Goal: Task Accomplishment & Management: Manage account settings

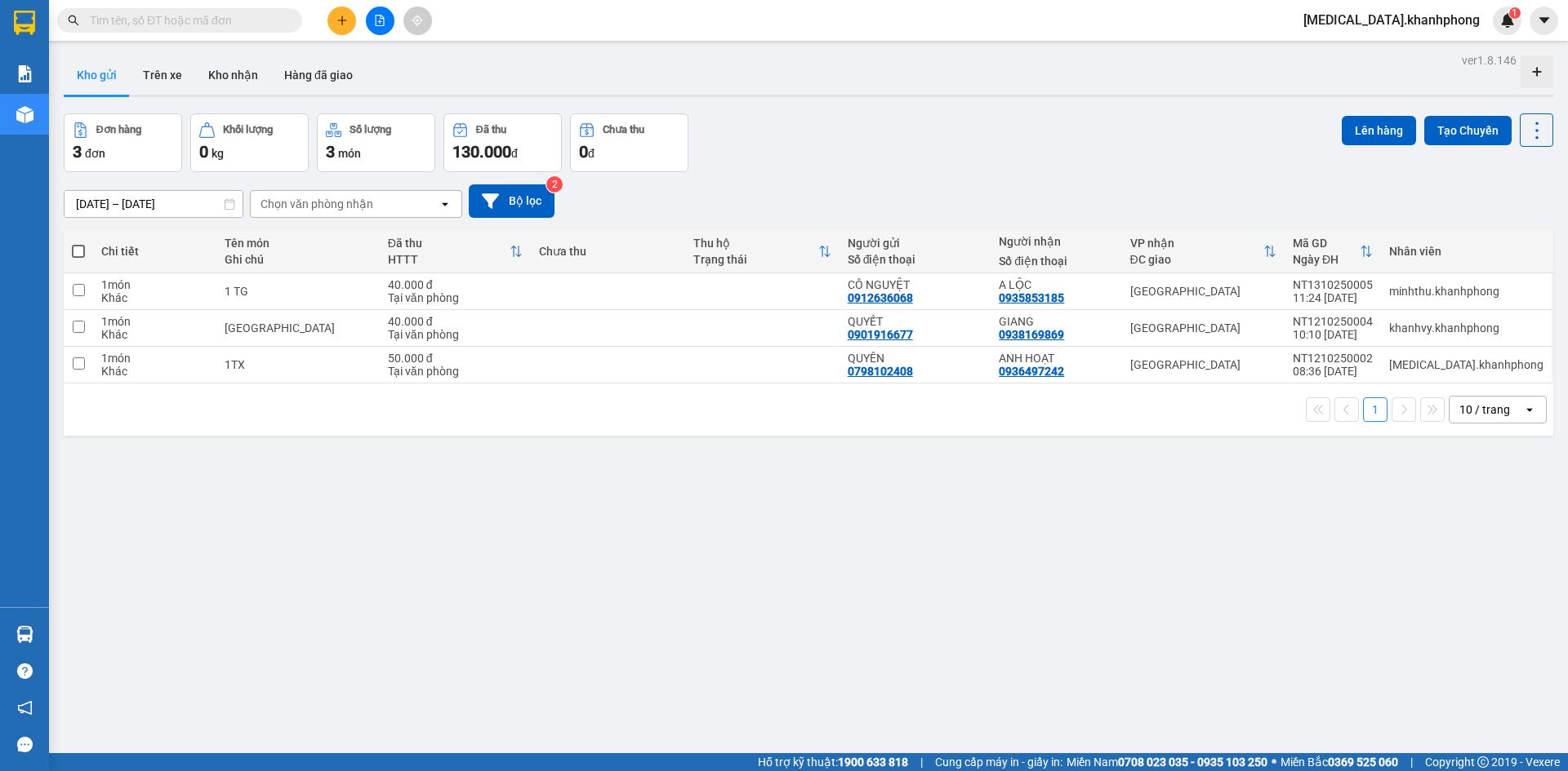
click at [1436, 18] on span "[MEDICAL_DATA].khanhphong" at bounding box center [1391, 21] width 202 height 21
click at [1391, 49] on span "Đăng xuất" at bounding box center [1433, 50] width 100 height 18
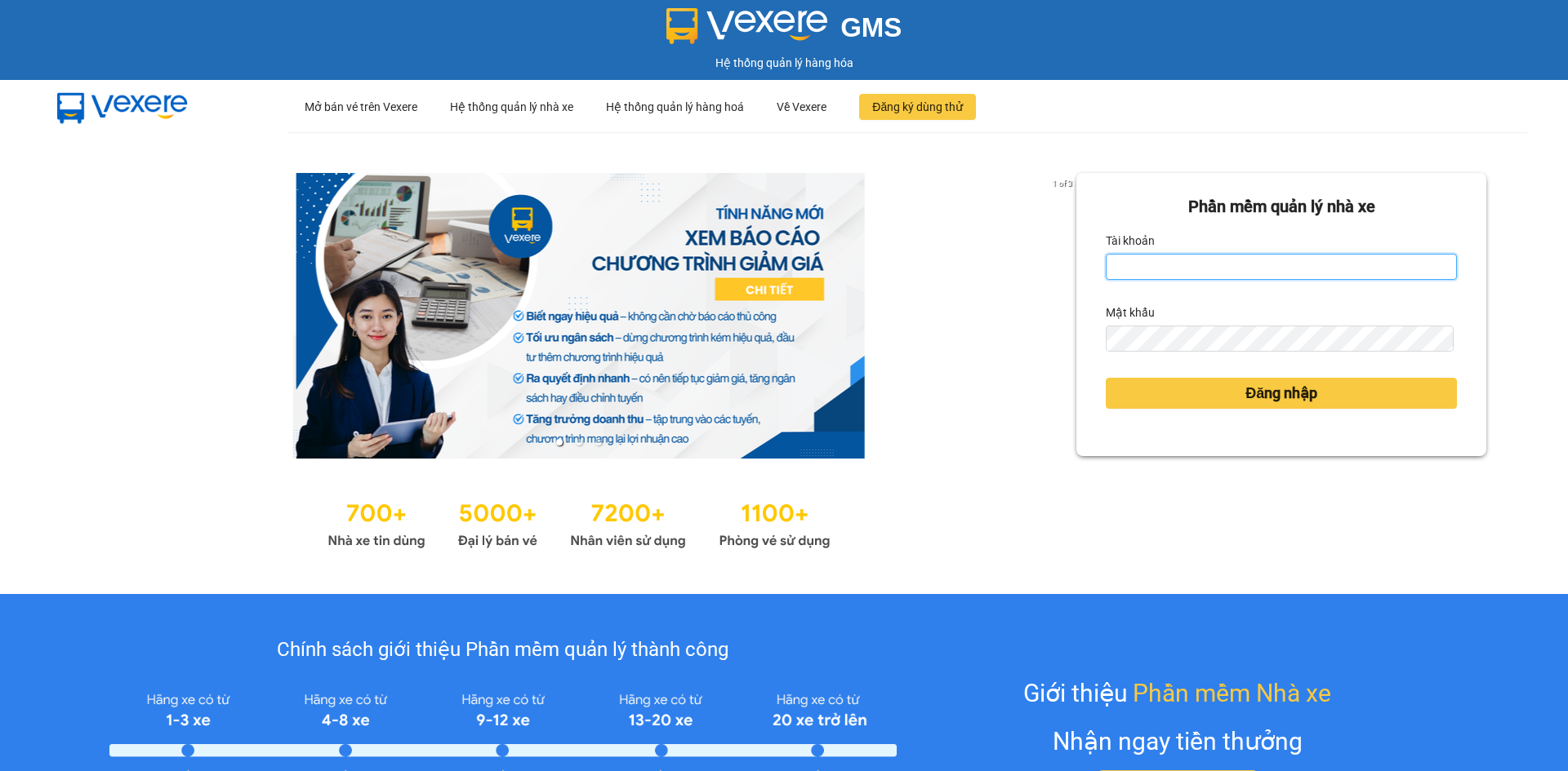
drag, startPoint x: 1145, startPoint y: 266, endPoint x: 1121, endPoint y: 301, distance: 42.4
click at [1145, 266] on input "Tài khoản" at bounding box center [1281, 267] width 351 height 26
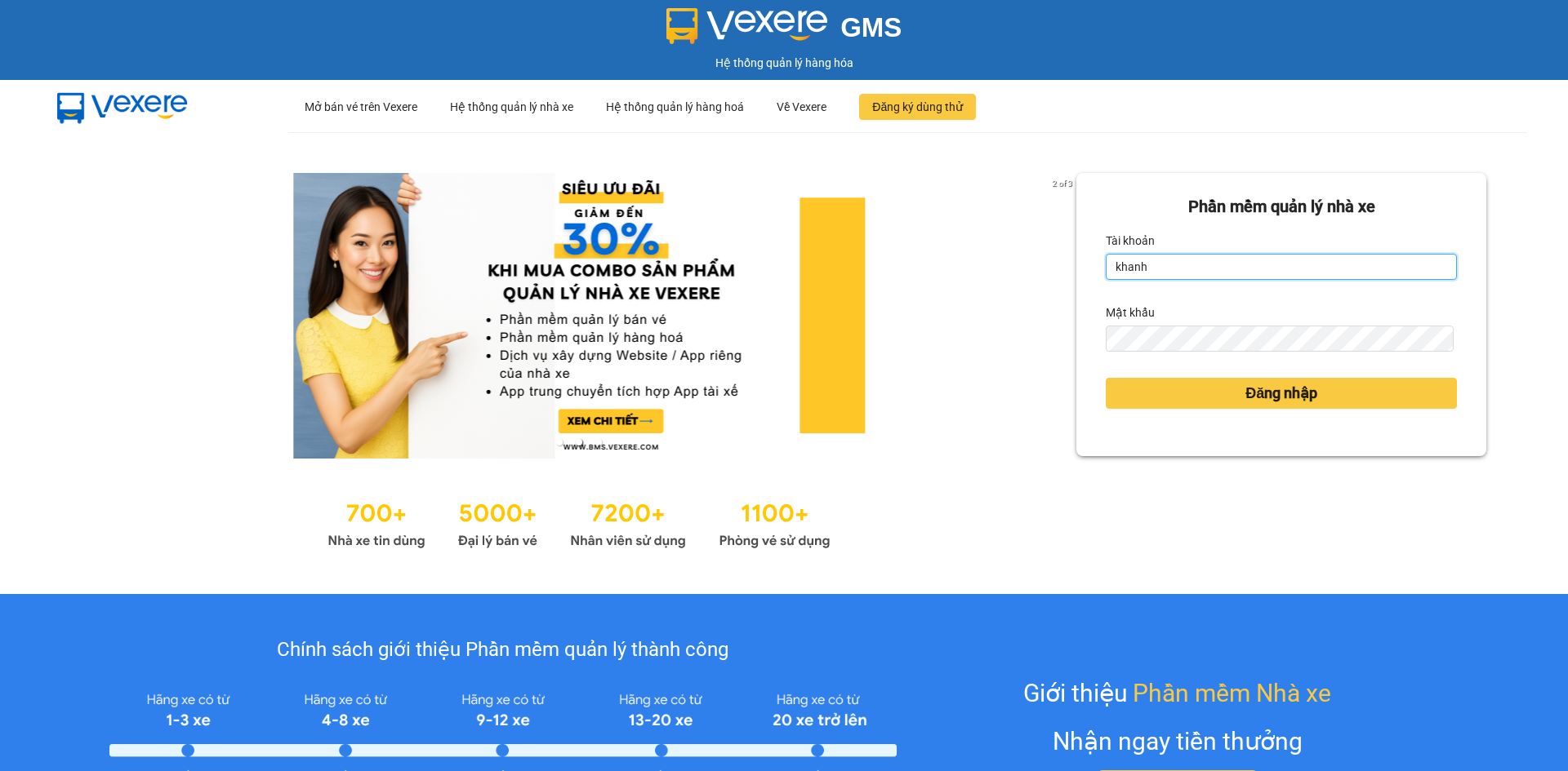
type input "khanhvy.khanhphong"
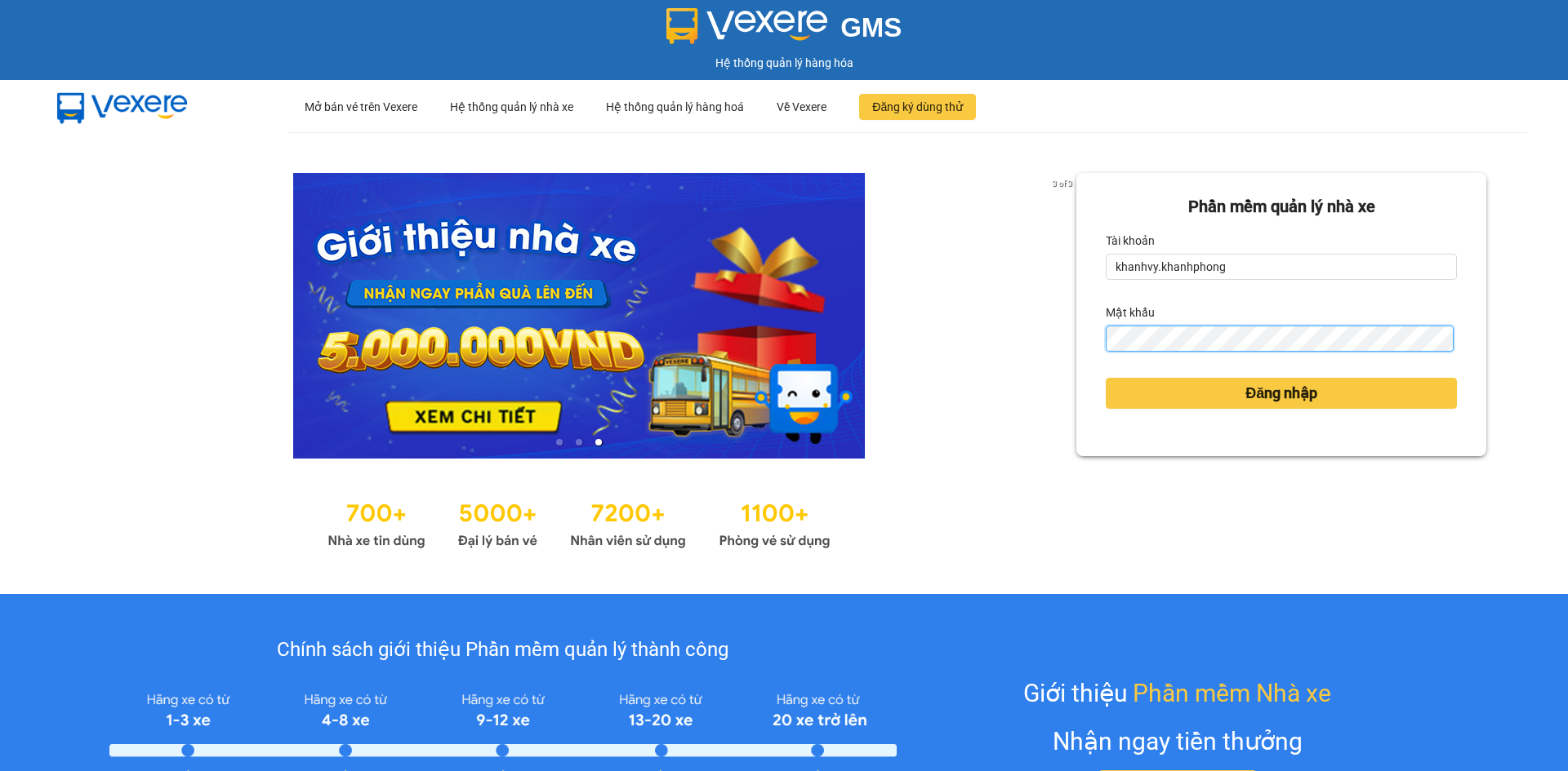
click at [1105, 378] on button "Đăng nhập" at bounding box center [1281, 392] width 351 height 31
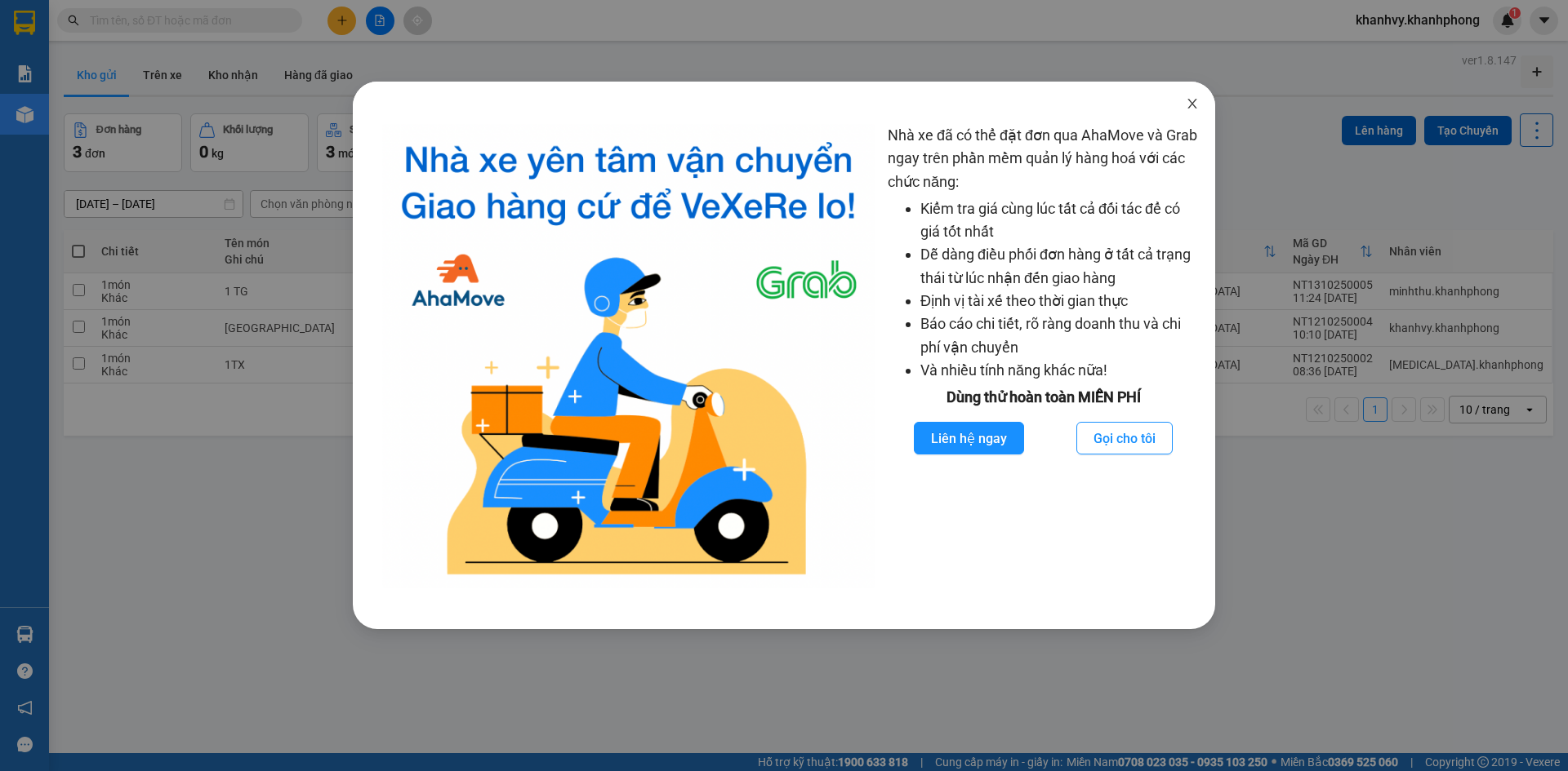
click at [1197, 108] on icon "close" at bounding box center [1192, 103] width 9 height 10
